Goal: Complete application form

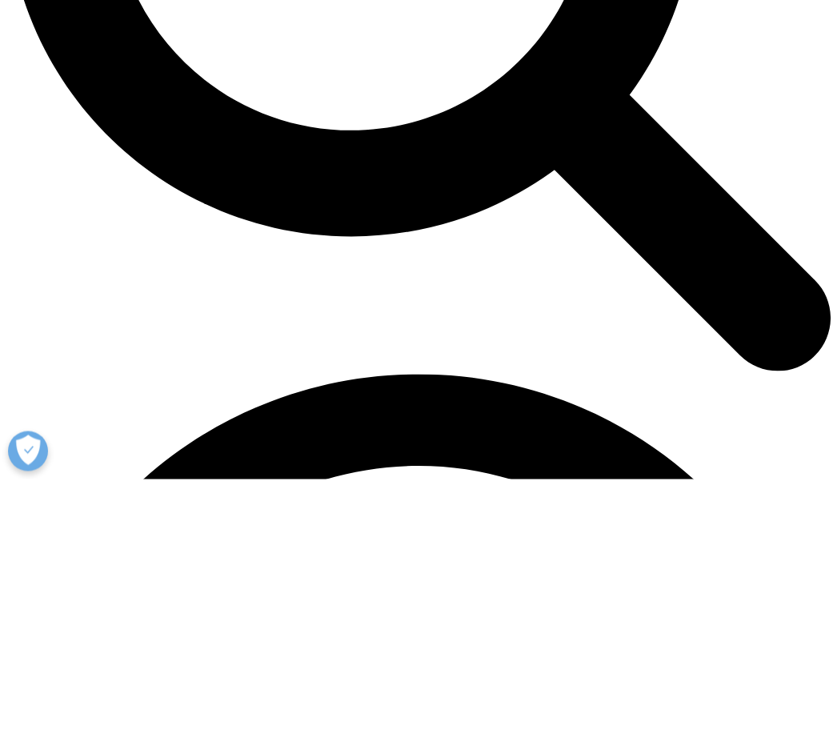
scroll to position [884, 789]
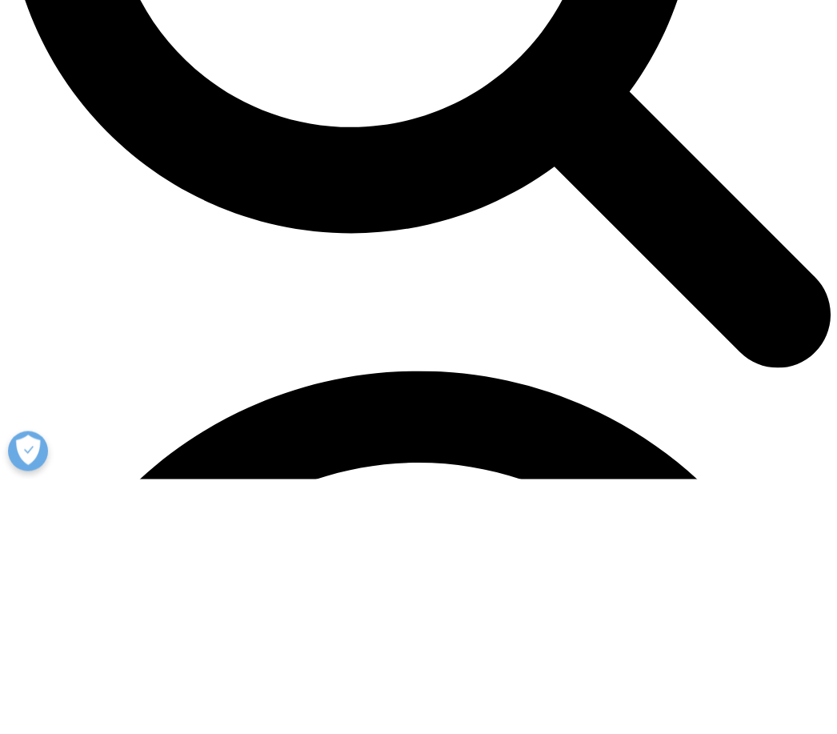
type input "Nikos"
type input "Nikolopoulos"
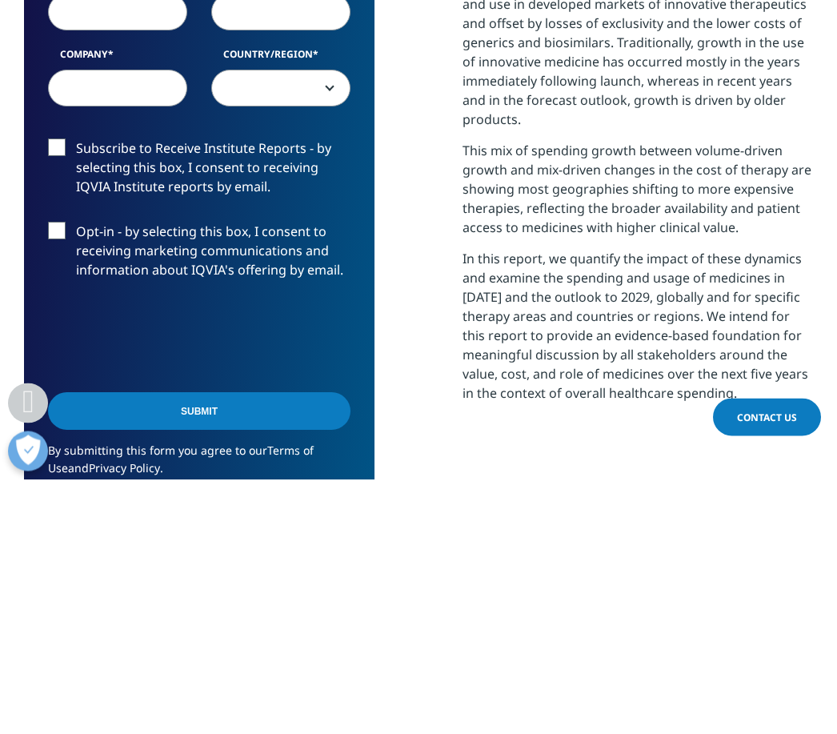
click at [150, 265] on input "Email Address" at bounding box center [117, 267] width 139 height 37
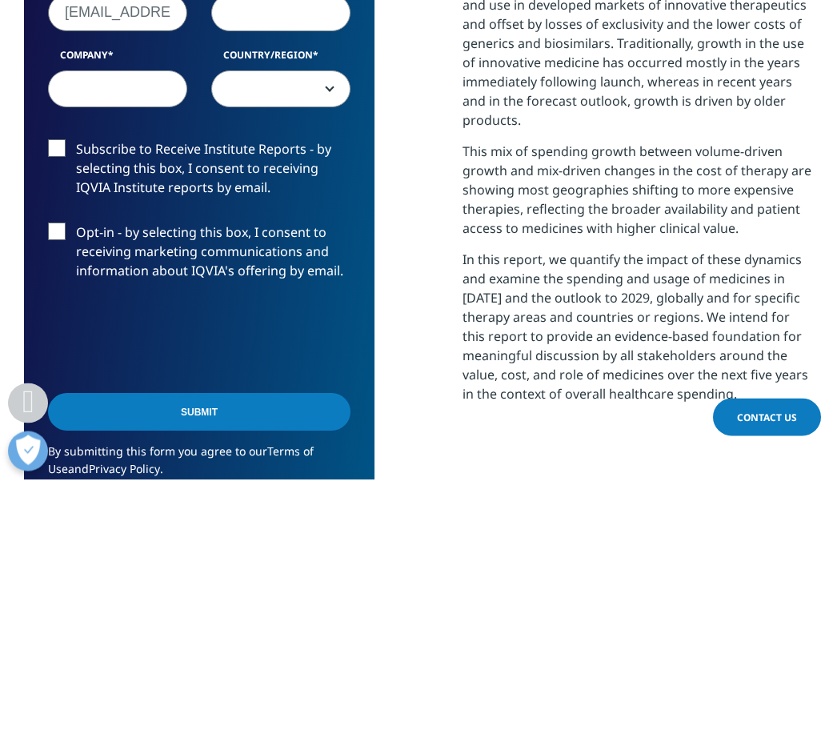
type input "[EMAIL_ADDRESS][DOMAIN_NAME]"
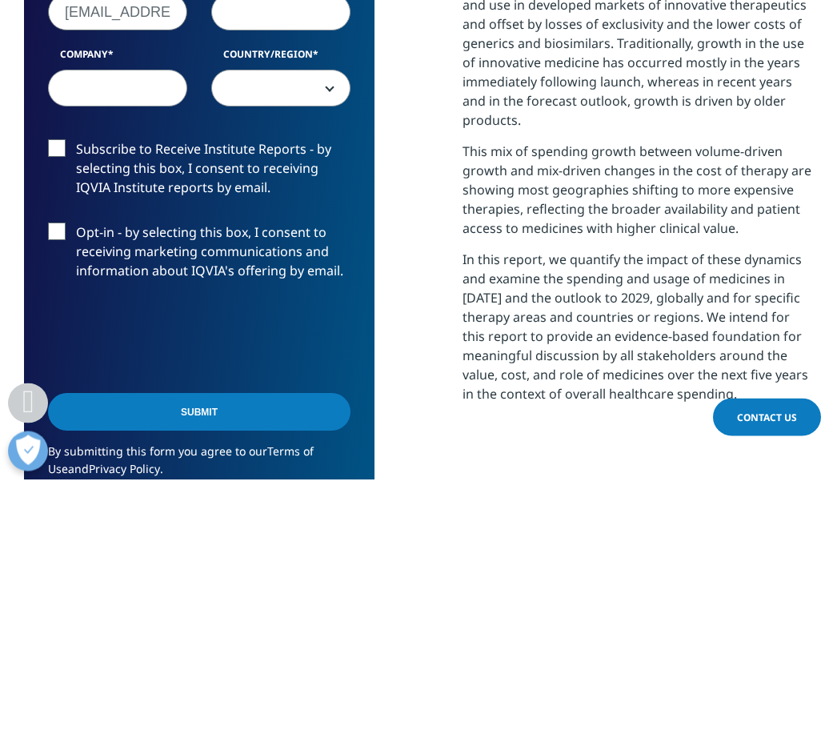
click at [308, 263] on input "Job Title" at bounding box center [280, 267] width 139 height 37
type input "Ceo"
click at [71, 352] on input "Company" at bounding box center [117, 343] width 139 height 37
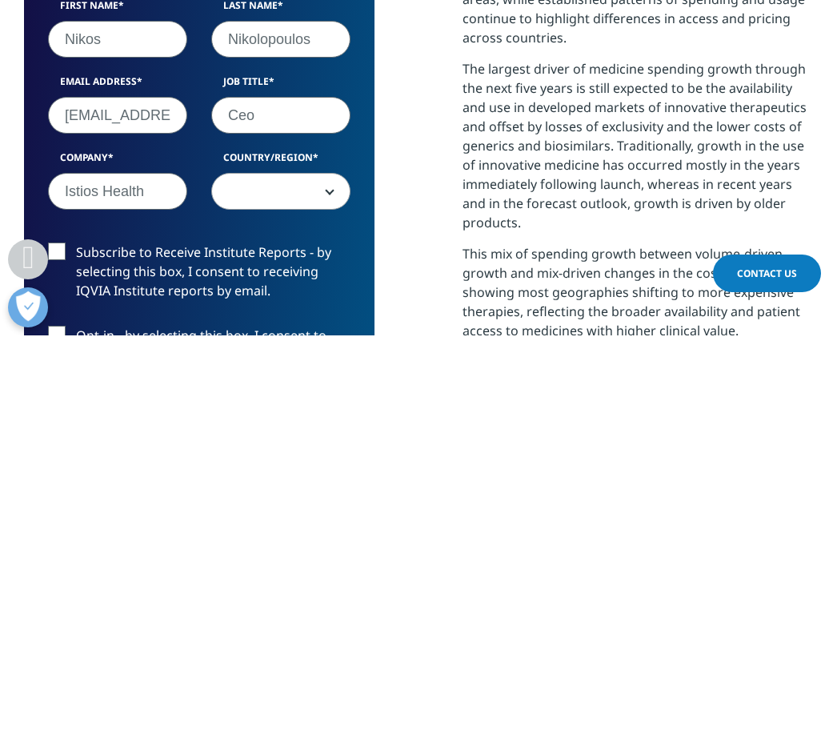
type input "Istios Health"
click at [290, 572] on span at bounding box center [281, 590] width 138 height 37
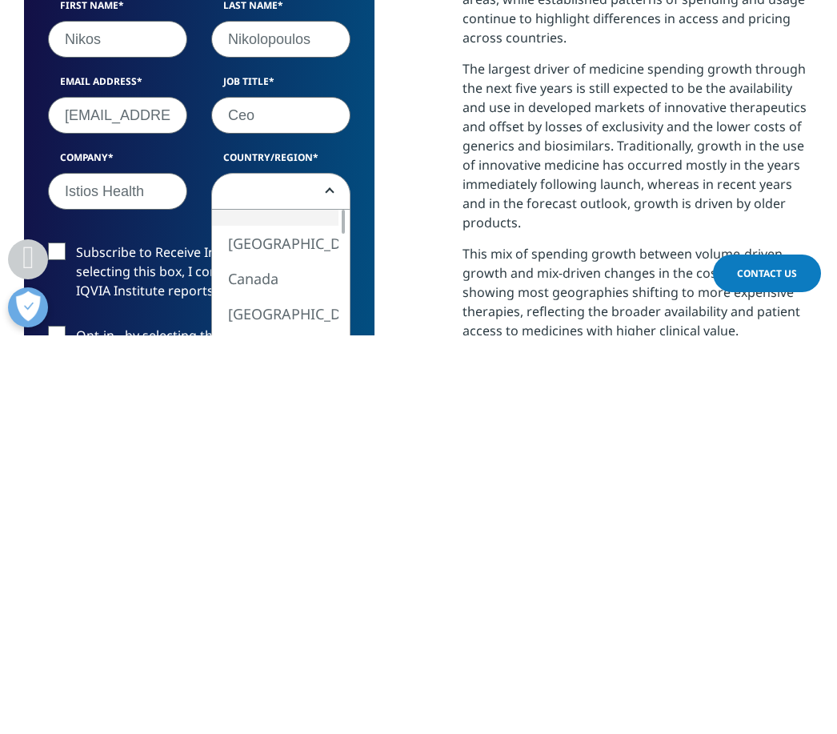
scroll to position [1204, 0]
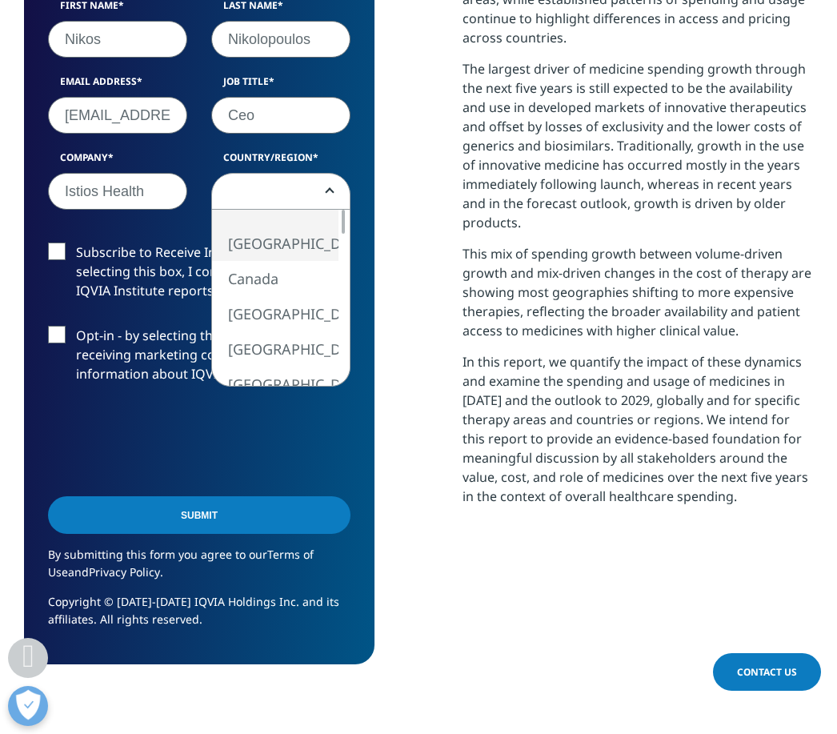
select select "[GEOGRAPHIC_DATA]"
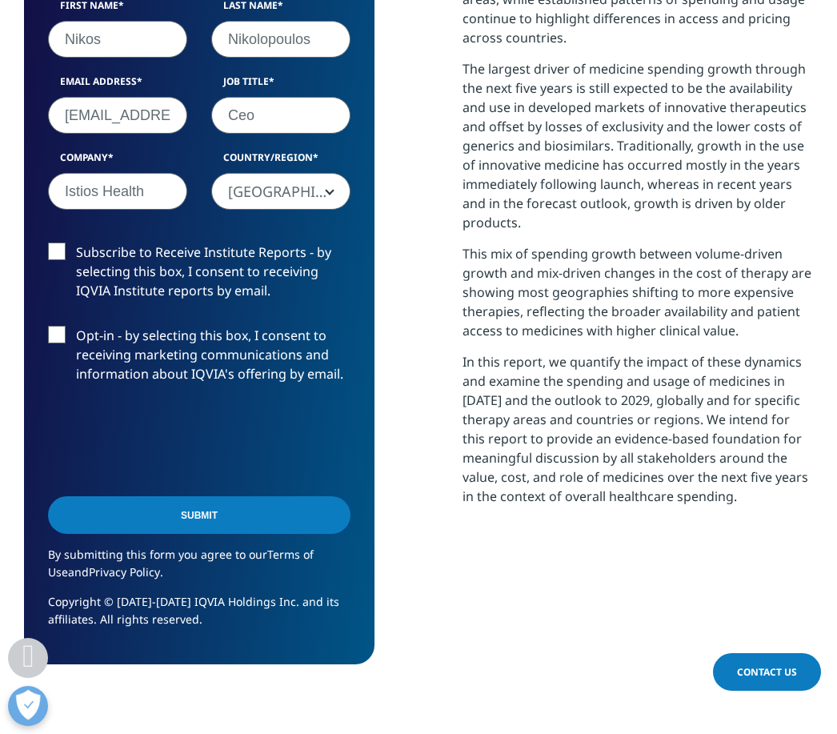
click at [63, 252] on label "Subscribe to Receive Institute Reports - by selecting this box, I consent to re…" at bounding box center [199, 275] width 302 height 66
click at [76, 242] on input "Subscribe to Receive Institute Reports - by selecting this box, I consent to re…" at bounding box center [76, 242] width 0 height 0
click at [87, 518] on input "Submit" at bounding box center [199, 515] width 302 height 38
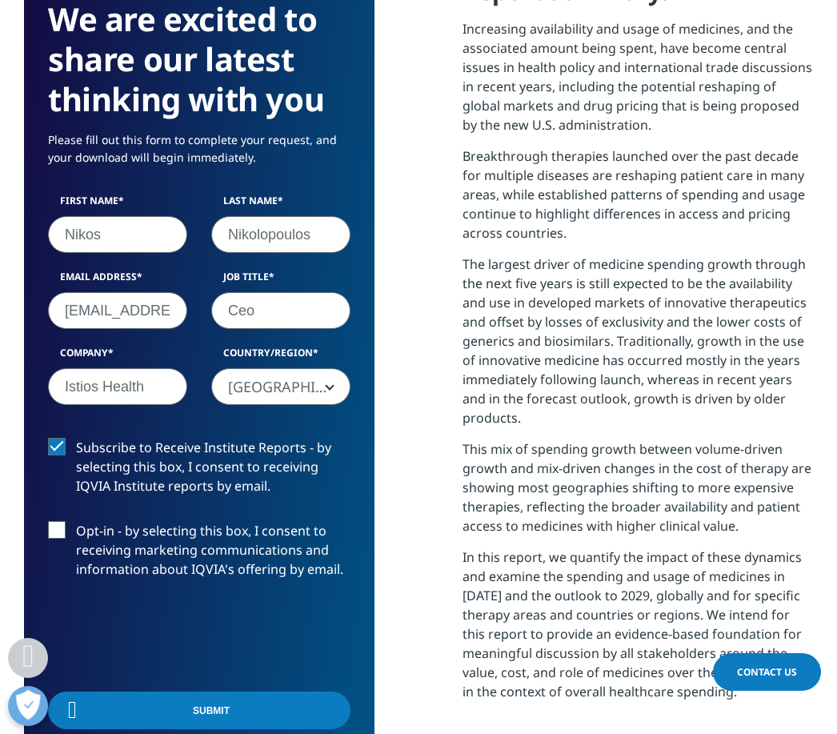
scroll to position [778, 789]
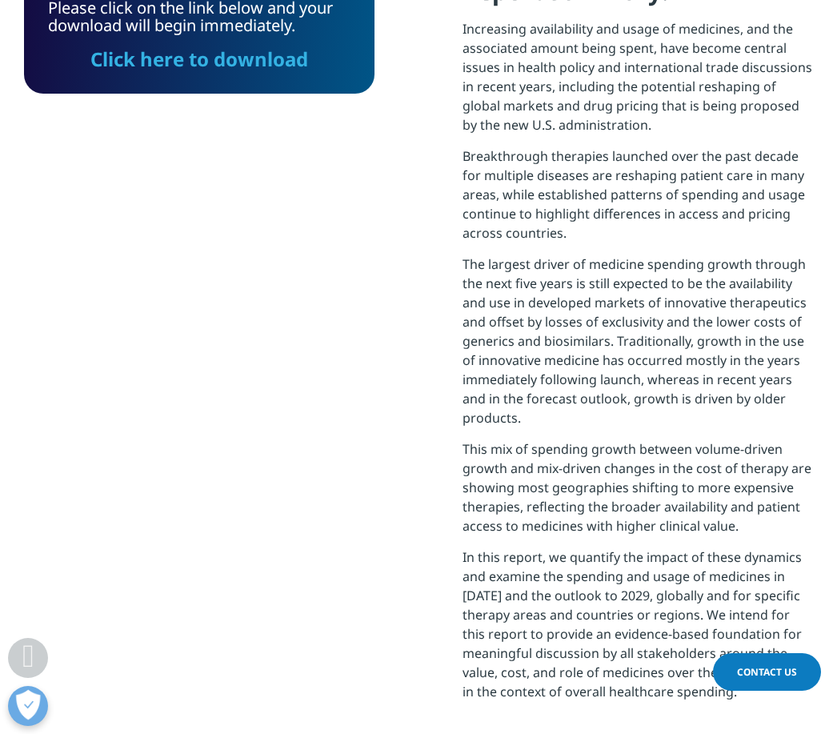
click at [105, 60] on link "Click here to download" at bounding box center [199, 59] width 218 height 26
